Goal: Task Accomplishment & Management: Manage account settings

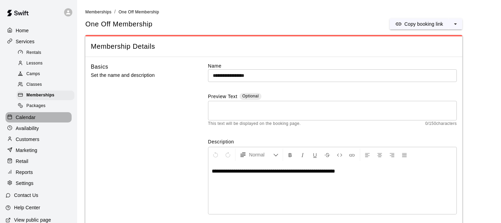
click at [35, 116] on p "Calendar" at bounding box center [26, 117] width 20 height 7
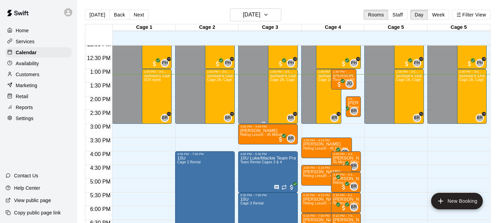
scroll to position [328, 0]
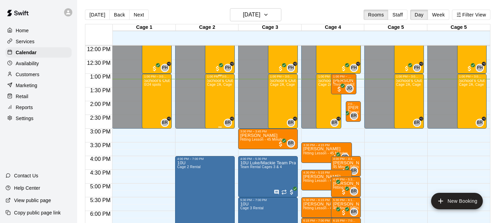
click at [225, 97] on div "School's Out - Camps On! Session 2 (October 13) Extended Care (1-3 pm) Cage 2A,…" at bounding box center [220, 189] width 26 height 223
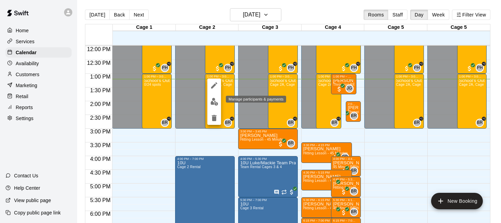
click at [214, 103] on img "edit" at bounding box center [214, 102] width 8 height 8
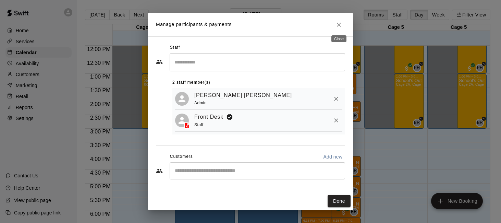
click at [336, 25] on icon "Close" at bounding box center [339, 24] width 7 height 7
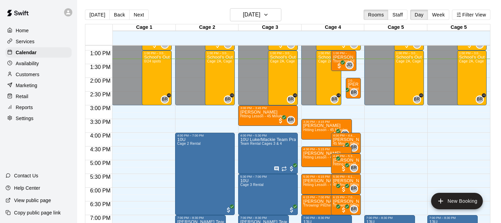
scroll to position [355, 0]
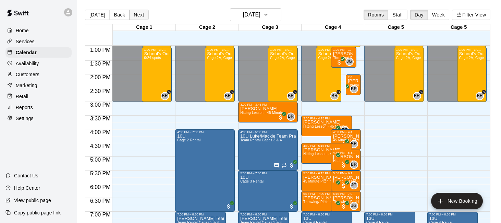
click at [141, 15] on button "Next" at bounding box center [138, 15] width 19 height 10
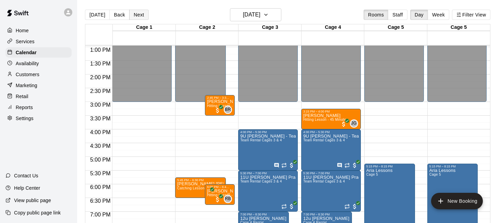
click at [141, 15] on button "Next" at bounding box center [138, 15] width 19 height 10
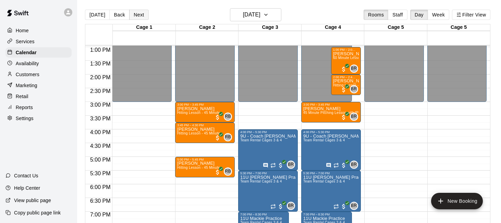
click at [142, 16] on button "Next" at bounding box center [138, 15] width 19 height 10
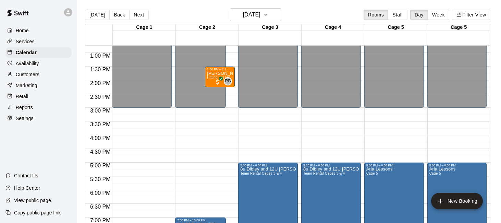
scroll to position [367, 0]
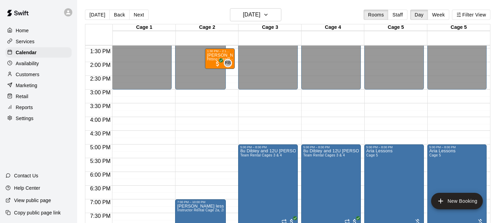
click at [50, 64] on div "Availability" at bounding box center [38, 63] width 66 height 10
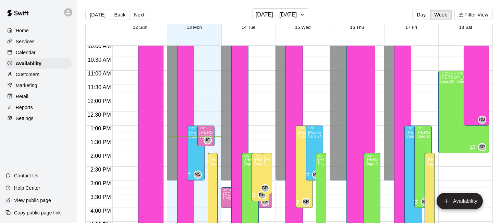
scroll to position [259, 0]
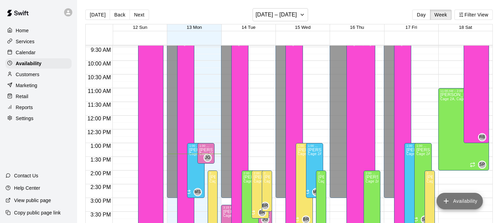
click at [447, 197] on icon "add" at bounding box center [446, 201] width 8 height 8
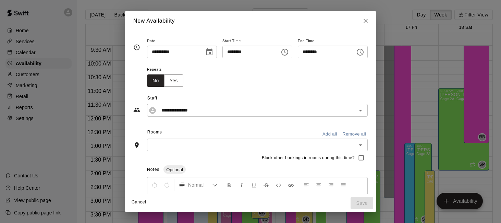
click at [212, 52] on icon "Choose date, selected date is Oct 13, 2025" at bounding box center [209, 52] width 8 height 8
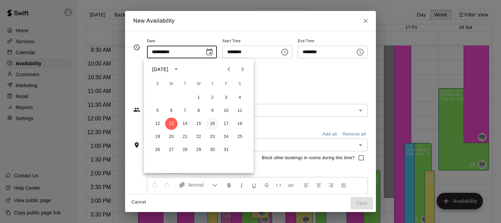
click at [211, 123] on button "16" at bounding box center [212, 124] width 12 height 12
type input "**********"
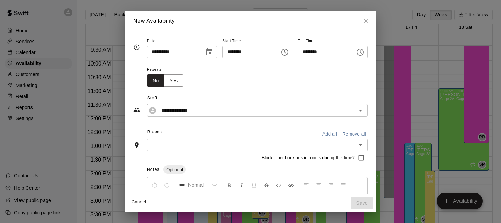
click at [367, 51] on button "Choose time, selected time is 1:30 PM" at bounding box center [360, 52] width 14 height 14
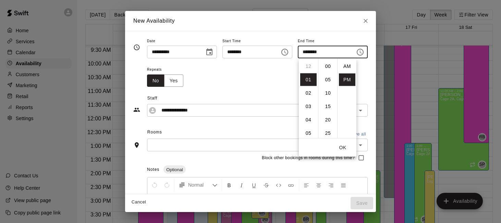
scroll to position [12, 0]
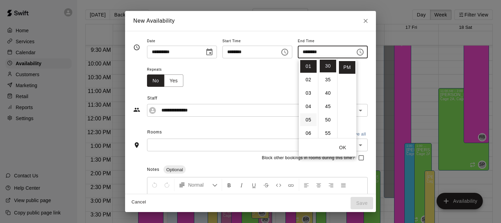
click at [313, 118] on li "05" at bounding box center [308, 119] width 16 height 13
click at [328, 64] on li "00" at bounding box center [328, 66] width 16 height 13
type input "********"
click at [275, 94] on span "Staff" at bounding box center [257, 98] width 220 height 11
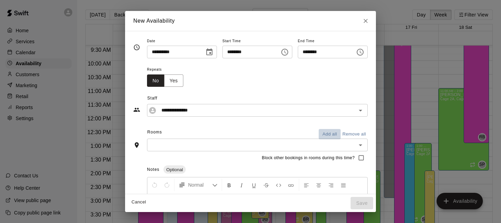
click at [334, 136] on button "Add all" at bounding box center [330, 134] width 22 height 11
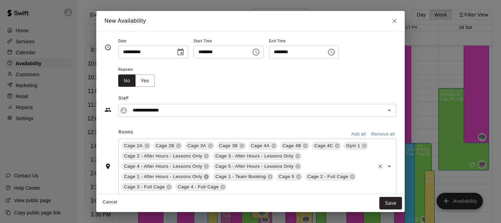
click at [205, 176] on icon at bounding box center [206, 176] width 4 height 4
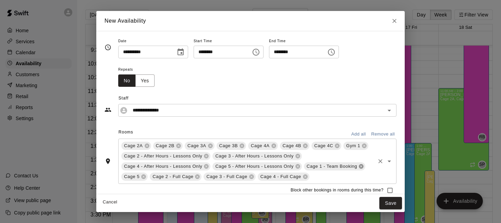
click at [359, 169] on icon at bounding box center [361, 166] width 5 height 5
click at [364, 145] on icon at bounding box center [364, 145] width 5 height 5
click at [387, 204] on button "Save" at bounding box center [390, 203] width 23 height 13
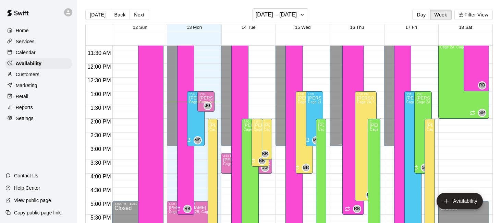
scroll to position [322, 0]
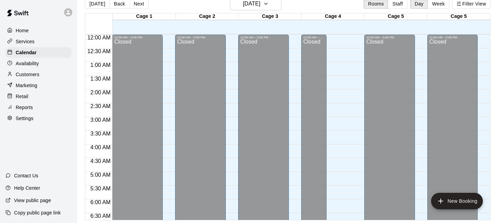
scroll to position [400, 0]
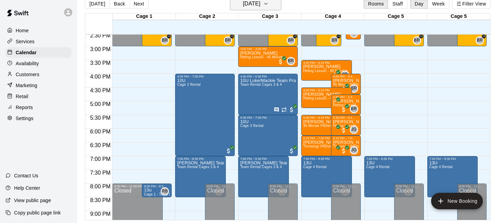
click at [243, 5] on h6 "[DATE]" at bounding box center [251, 4] width 17 height 10
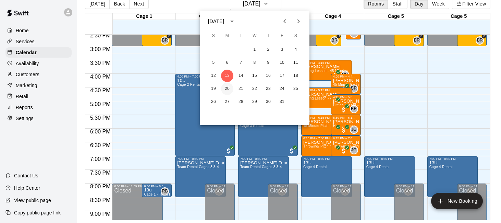
click at [230, 88] on button "20" at bounding box center [227, 89] width 12 height 12
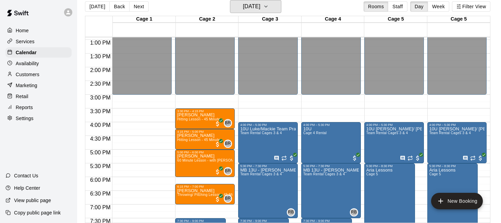
scroll to position [352, 0]
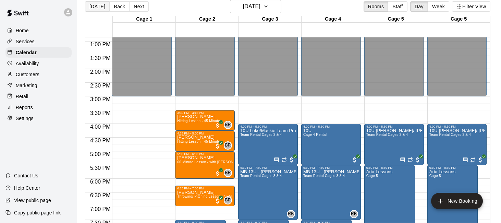
click at [90, 5] on button "[DATE]" at bounding box center [97, 6] width 25 height 10
